Goal: Register for event/course

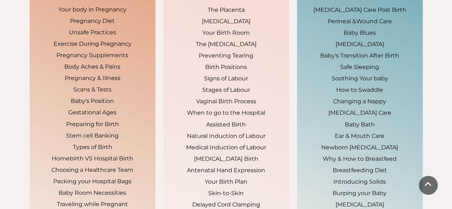
scroll to position [556, 0]
click at [326, 107] on p "[MEDICAL_DATA] Care" at bounding box center [360, 112] width 110 height 11
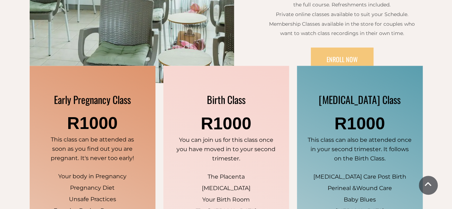
scroll to position [379, 0]
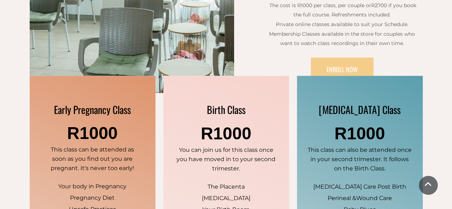
click at [335, 66] on span "ENROLL NOW" at bounding box center [341, 69] width 31 height 9
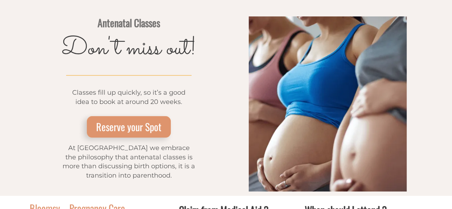
click at [136, 122] on span "Reserve your Spot" at bounding box center [128, 126] width 65 height 15
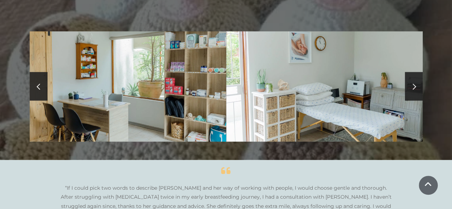
scroll to position [790, 0]
